Goal: Find specific page/section: Find specific page/section

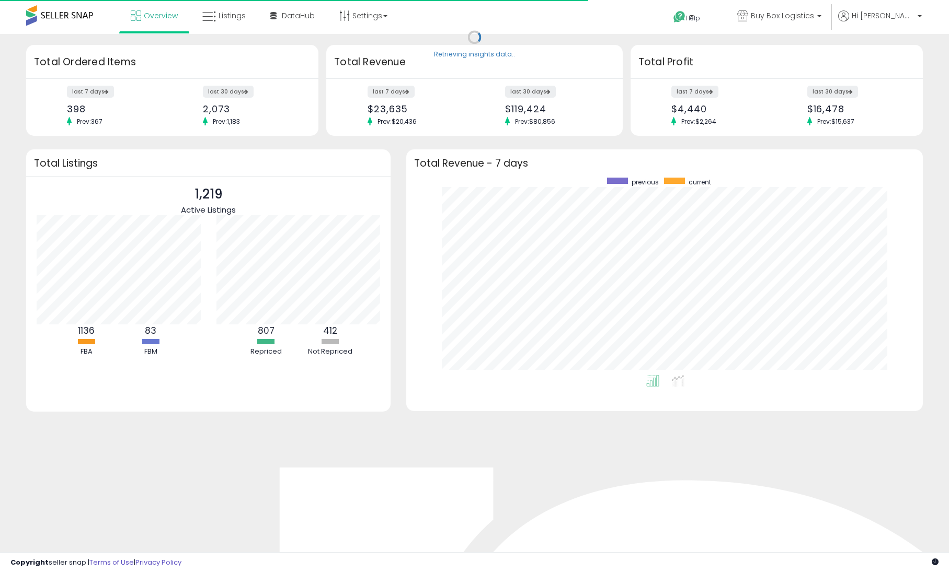
scroll to position [198, 495]
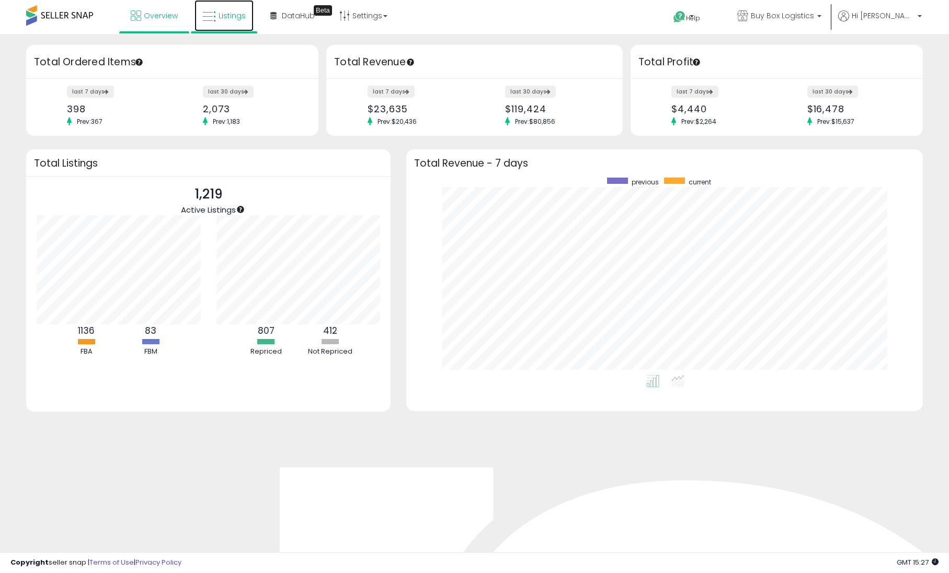
click at [222, 20] on span "Listings" at bounding box center [231, 15] width 27 height 10
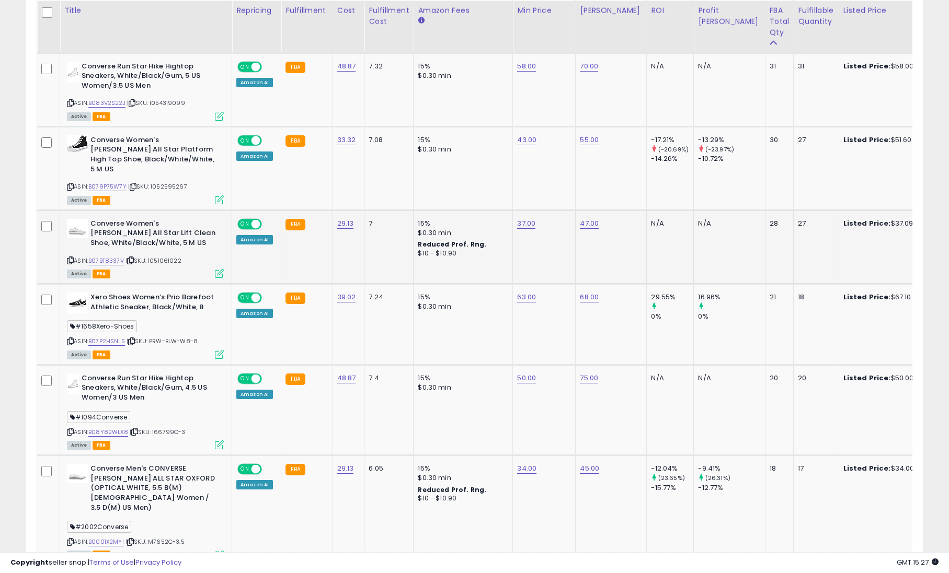
click at [111, 253] on div "ASIN: B07BT8337V | SKU: 1051061022 Active FBA" at bounding box center [145, 248] width 157 height 58
click at [107, 257] on link "B07BT8337V" at bounding box center [106, 261] width 36 height 9
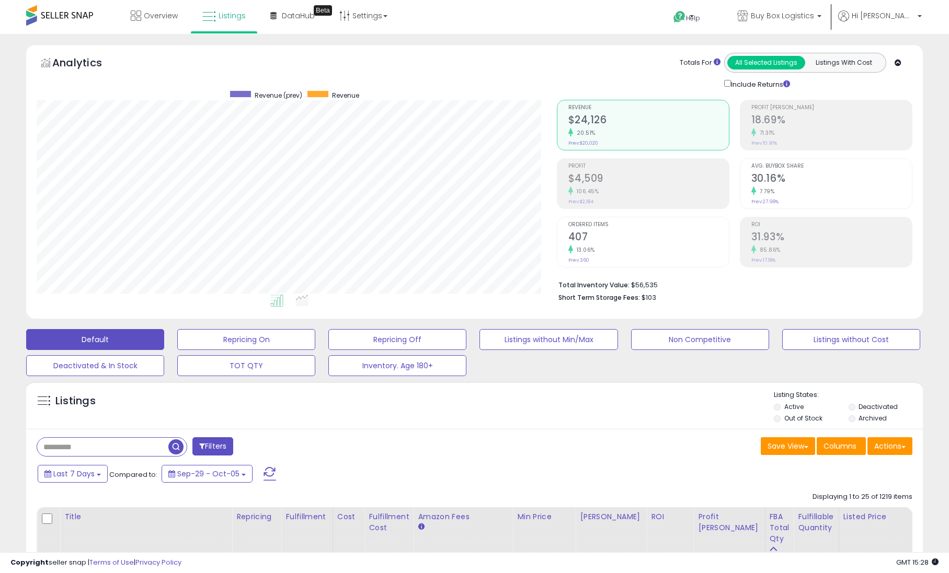
click at [601, 77] on div "Totals For All Selected Listings Listings With Cost Include Returns" at bounding box center [730, 71] width 348 height 37
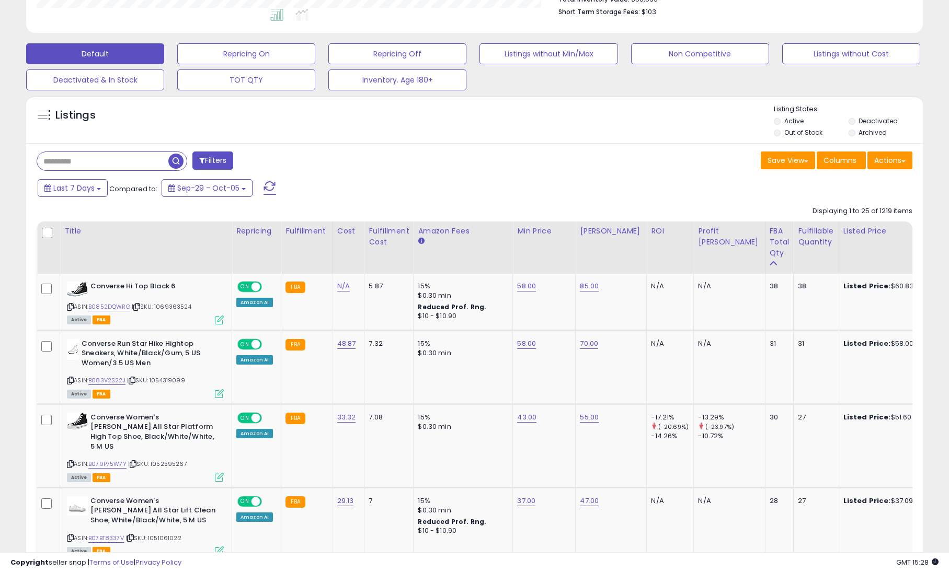
scroll to position [342, 0]
